Goal: Task Accomplishment & Management: Manage account settings

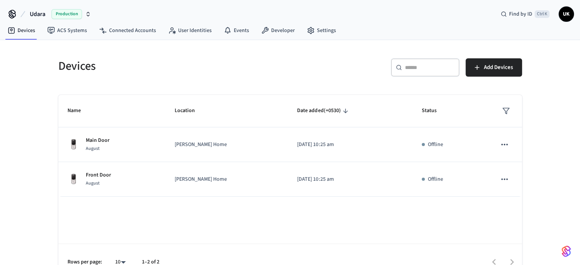
click at [11, 14] on icon at bounding box center [12, 14] width 12 height 12
click at [271, 28] on link "Developer" at bounding box center [278, 31] width 46 height 14
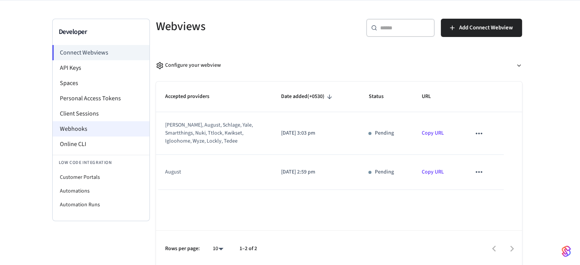
scroll to position [41, 0]
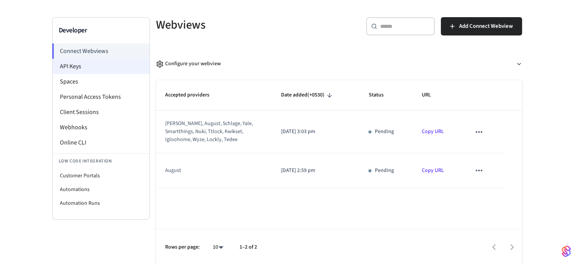
click at [77, 66] on li "API Keys" at bounding box center [101, 66] width 97 height 15
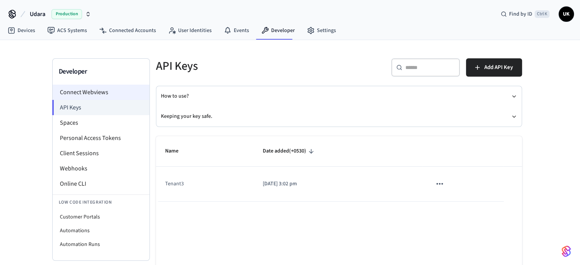
click at [78, 91] on li "Connect Webviews" at bounding box center [101, 92] width 97 height 15
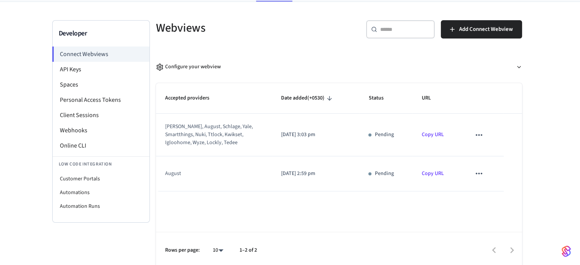
scroll to position [38, 0]
click at [74, 85] on li "Spaces" at bounding box center [101, 84] width 97 height 15
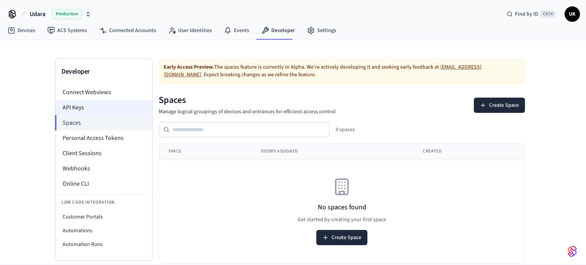
click at [74, 105] on li "API Keys" at bounding box center [103, 107] width 97 height 15
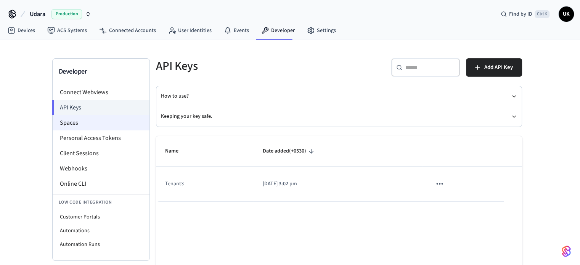
click at [103, 118] on li "Spaces" at bounding box center [101, 122] width 97 height 15
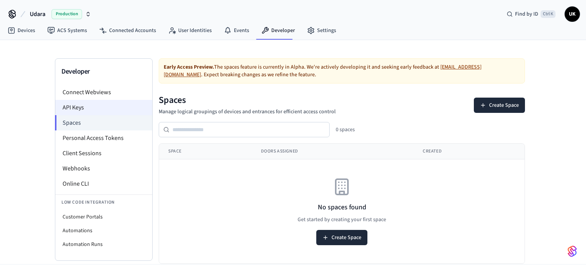
click at [101, 110] on li "API Keys" at bounding box center [103, 107] width 97 height 15
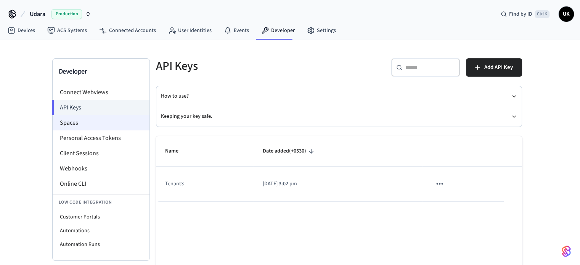
click at [102, 125] on li "Spaces" at bounding box center [101, 122] width 97 height 15
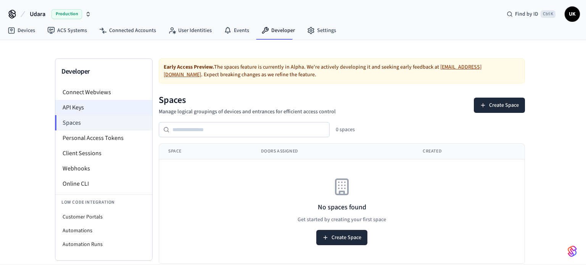
click at [99, 110] on li "API Keys" at bounding box center [103, 107] width 97 height 15
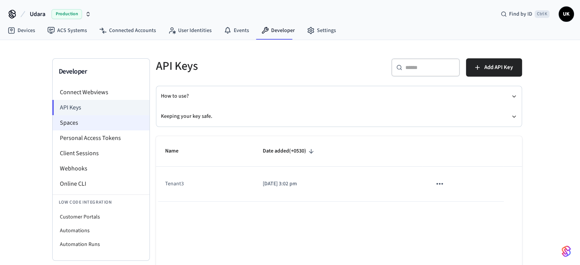
click at [99, 120] on li "Spaces" at bounding box center [101, 122] width 97 height 15
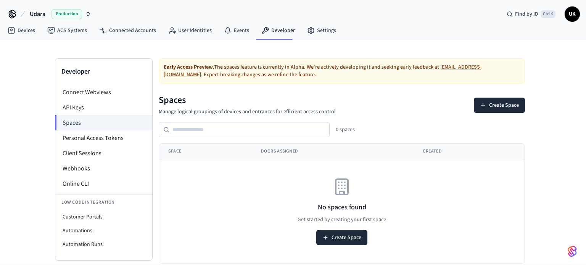
click at [567, 14] on span "UK" at bounding box center [572, 14] width 14 height 14
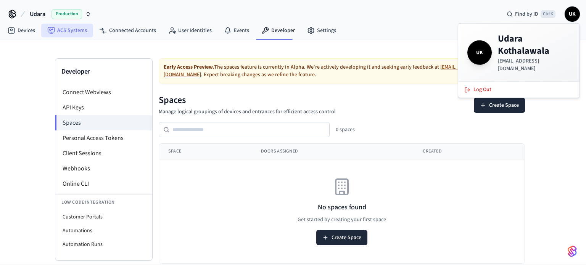
click at [67, 30] on link "ACS Systems" at bounding box center [67, 31] width 52 height 14
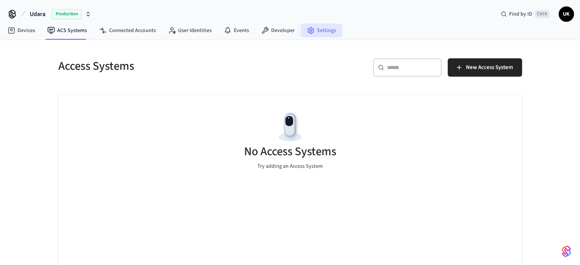
click at [308, 29] on icon at bounding box center [311, 31] width 8 height 8
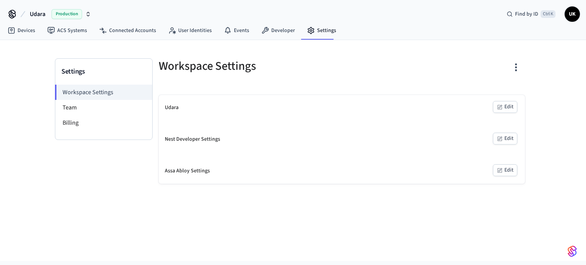
click at [42, 12] on span "Udara" at bounding box center [38, 14] width 16 height 9
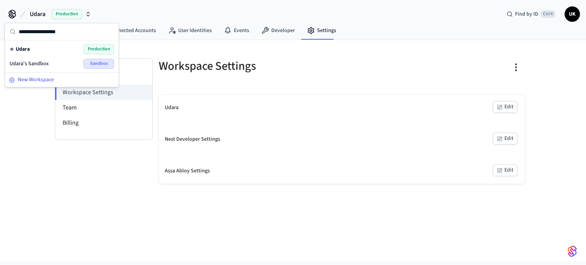
click at [41, 77] on span "New Workspace" at bounding box center [36, 80] width 36 height 8
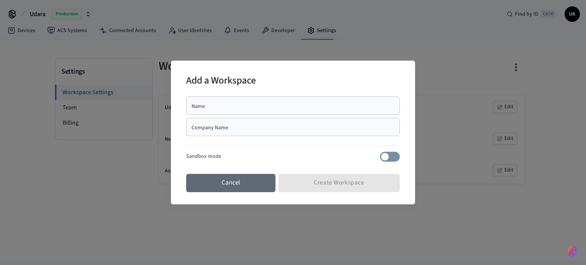
click at [245, 182] on button "Cancel" at bounding box center [230, 183] width 89 height 18
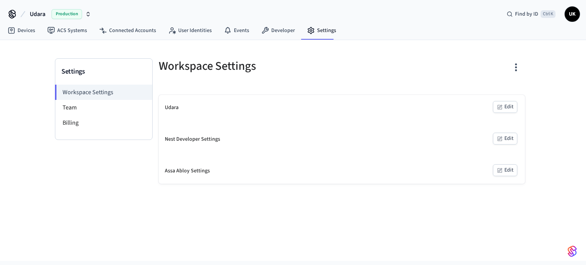
click at [8, 13] on icon at bounding box center [12, 14] width 12 height 12
click at [574, 14] on span "UK" at bounding box center [572, 14] width 14 height 14
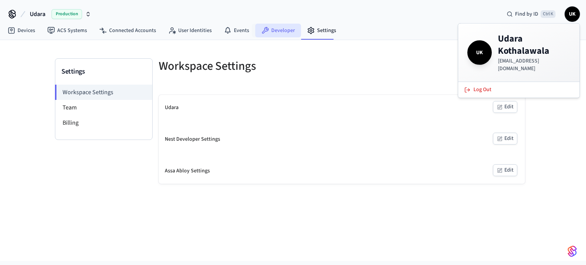
click at [284, 30] on link "Developer" at bounding box center [278, 31] width 46 height 14
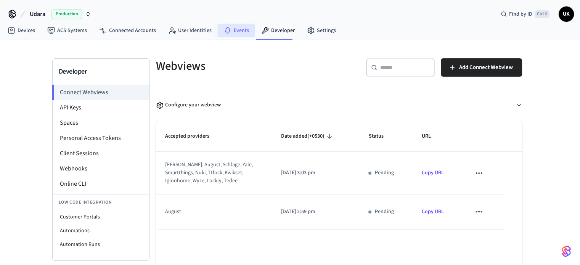
click at [240, 35] on link "Events" at bounding box center [236, 31] width 37 height 14
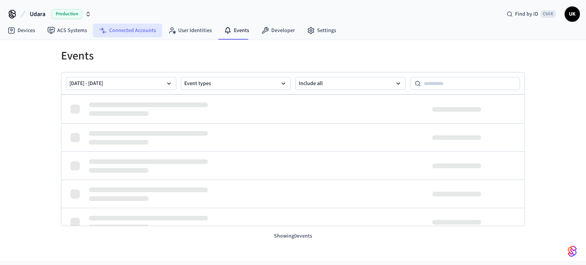
click at [142, 28] on link "Connected Accounts" at bounding box center [127, 31] width 69 height 14
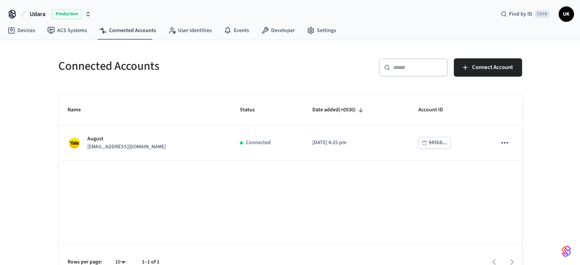
scroll to position [15, 0]
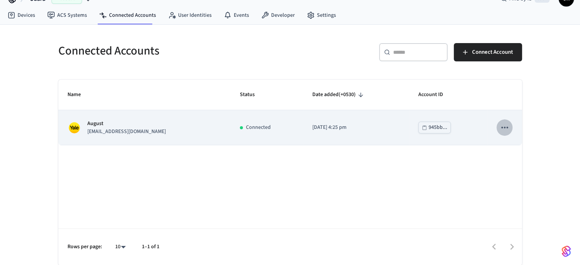
click at [504, 127] on icon "sticky table" at bounding box center [504, 128] width 6 height 2
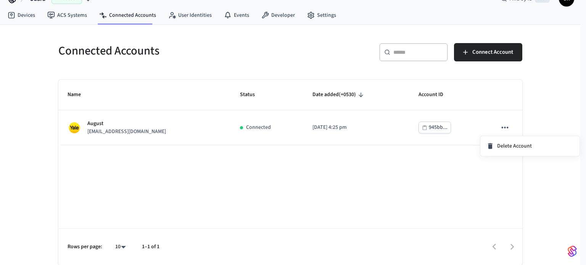
click at [69, 14] on div at bounding box center [293, 132] width 586 height 265
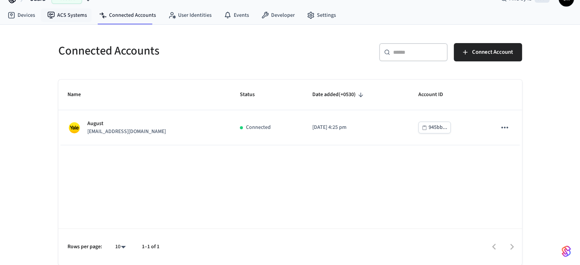
click at [69, 14] on link "ACS Systems" at bounding box center [67, 15] width 52 height 14
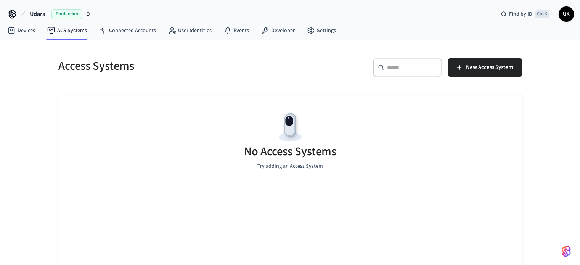
click at [69, 14] on span "Production" at bounding box center [66, 14] width 30 height 10
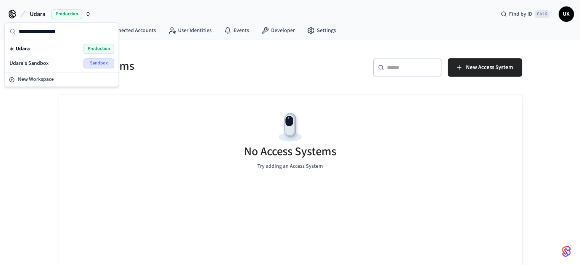
click at [29, 12] on button "Udara Production" at bounding box center [60, 14] width 66 height 16
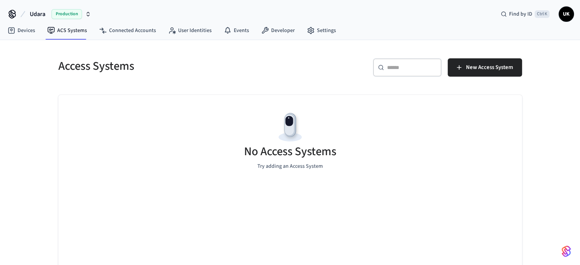
click at [13, 13] on icon at bounding box center [12, 13] width 6 height 6
drag, startPoint x: 34, startPoint y: 13, endPoint x: 8, endPoint y: 15, distance: 26.0
click at [8, 15] on icon at bounding box center [12, 14] width 12 height 12
click at [12, 15] on icon at bounding box center [12, 14] width 12 height 12
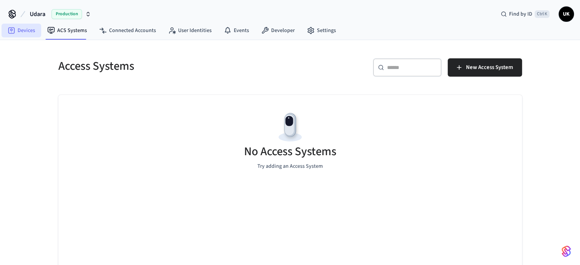
click at [22, 34] on link "Devices" at bounding box center [22, 31] width 40 height 14
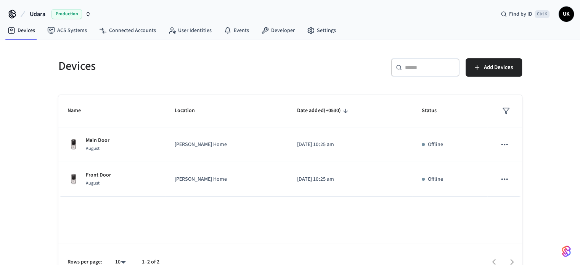
click at [39, 14] on span "Udara" at bounding box center [38, 14] width 16 height 9
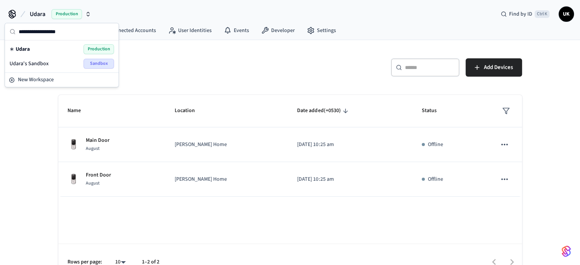
click at [88, 11] on icon "button" at bounding box center [88, 14] width 6 height 6
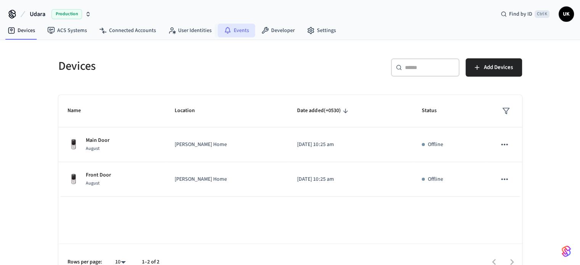
click at [236, 29] on link "Events" at bounding box center [236, 31] width 37 height 14
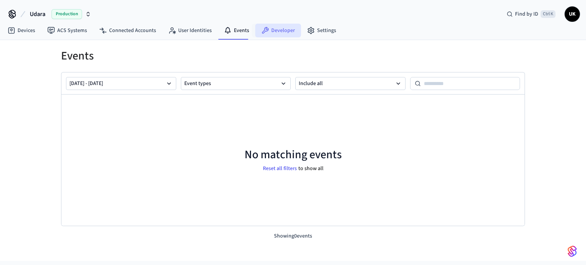
click at [268, 31] on link "Developer" at bounding box center [278, 31] width 46 height 14
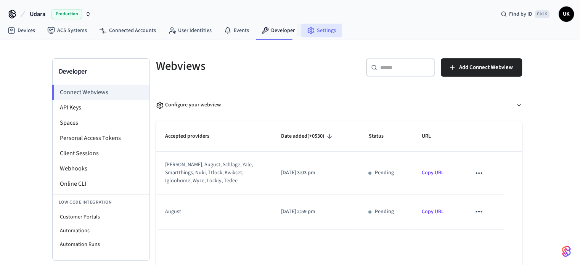
click at [307, 32] on icon at bounding box center [311, 31] width 8 height 8
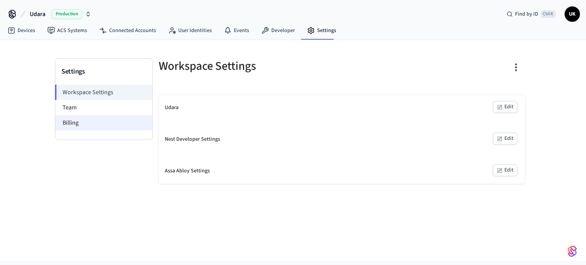
click at [72, 126] on li "Billing" at bounding box center [103, 122] width 97 height 15
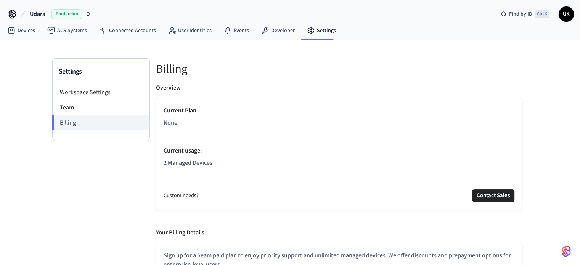
click at [569, 16] on span "UK" at bounding box center [566, 14] width 14 height 14
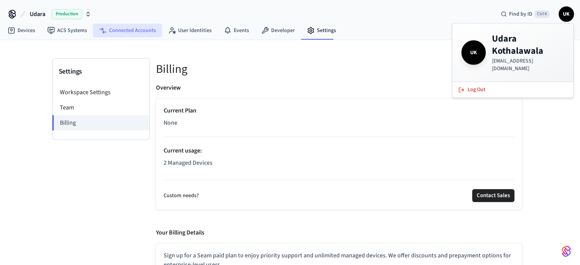
click at [138, 29] on link "Connected Accounts" at bounding box center [127, 31] width 69 height 14
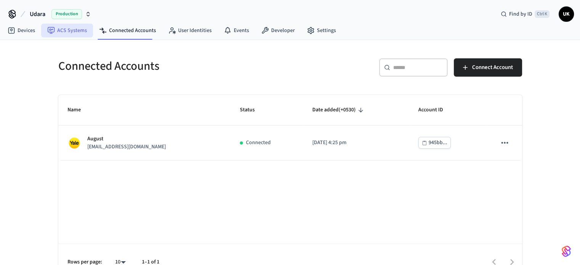
click at [55, 25] on link "ACS Systems" at bounding box center [67, 31] width 52 height 14
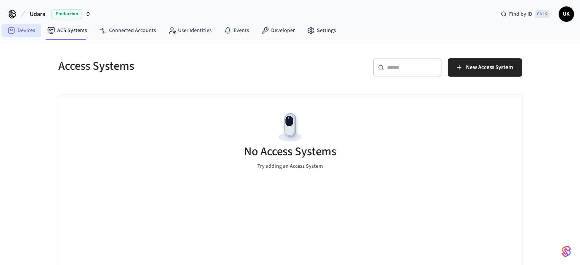
click at [22, 30] on link "Devices" at bounding box center [22, 31] width 40 height 14
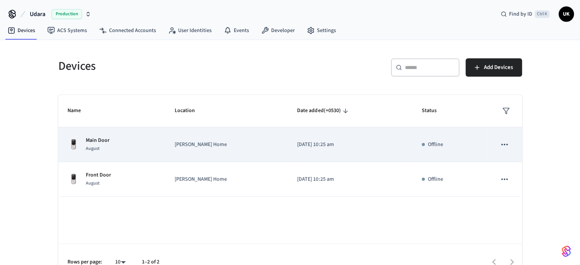
scroll to position [15, 0]
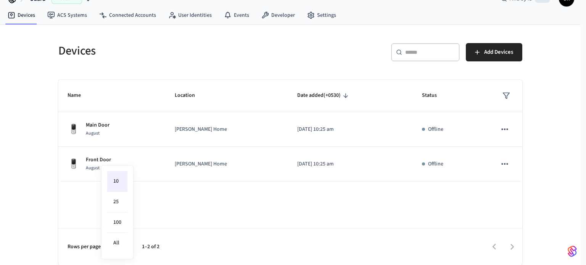
click at [118, 248] on body "Udara Production Find by ID Ctrl K UK Devices ACS Systems Connected Accounts Us…" at bounding box center [293, 125] width 586 height 281
click at [119, 218] on li "100" at bounding box center [117, 222] width 20 height 21
type input "***"
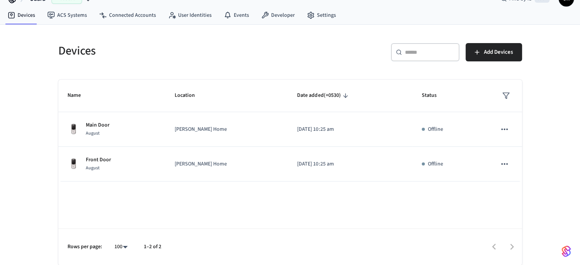
scroll to position [0, 0]
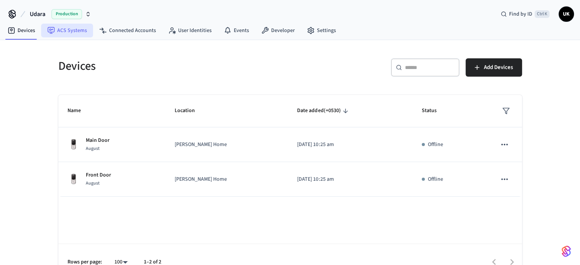
click at [52, 32] on icon at bounding box center [51, 30] width 7 height 7
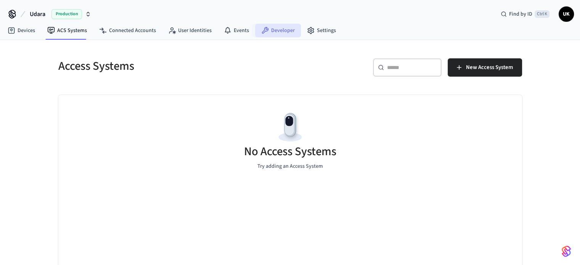
click at [262, 32] on icon at bounding box center [265, 30] width 7 height 7
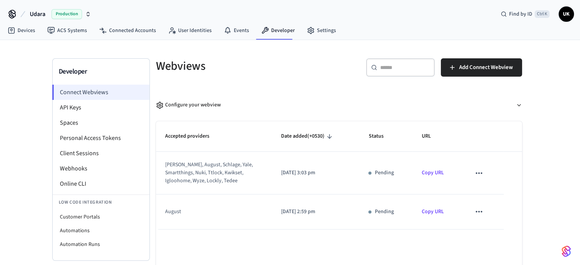
click at [87, 96] on li "Connect Webviews" at bounding box center [100, 92] width 97 height 15
click at [427, 174] on link "Copy URL" at bounding box center [432, 173] width 22 height 8
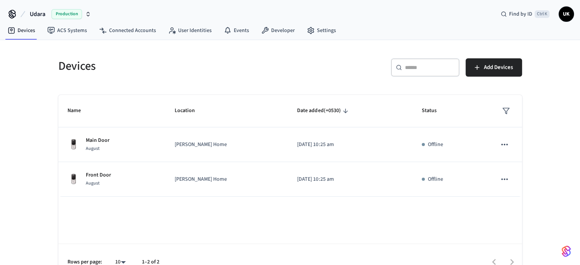
click at [86, 13] on icon "button" at bounding box center [88, 14] width 6 height 6
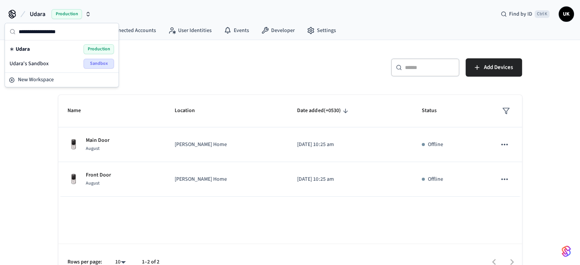
click at [79, 64] on div "Udara's Sandbox Sandbox" at bounding box center [62, 64] width 104 height 10
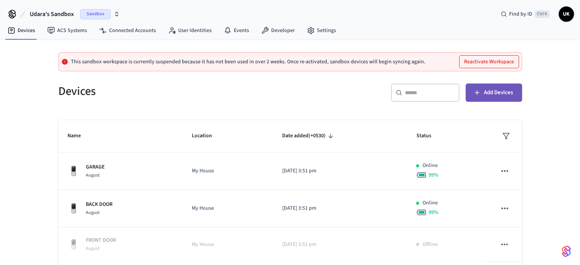
click at [477, 96] on button "Add Devices" at bounding box center [493, 92] width 56 height 18
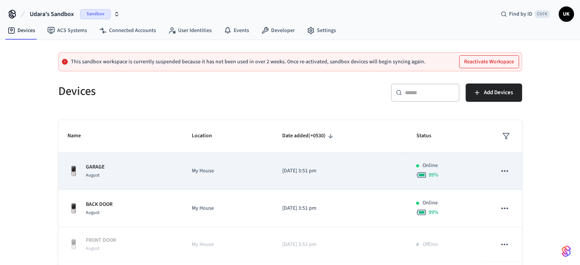
scroll to position [40, 0]
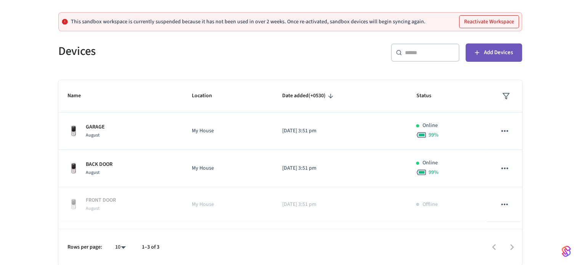
click at [479, 57] on button "Add Devices" at bounding box center [493, 52] width 56 height 18
